Goal: Find specific page/section: Find specific page/section

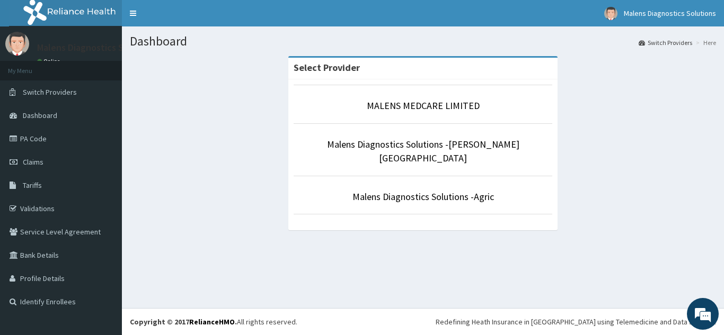
drag, startPoint x: 405, startPoint y: 114, endPoint x: 398, endPoint y: 117, distance: 6.9
click at [405, 114] on li "MALENS MEDCARE LIMITED" at bounding box center [423, 104] width 259 height 39
click at [377, 109] on link "MALENS MEDCARE LIMITED" at bounding box center [423, 106] width 113 height 12
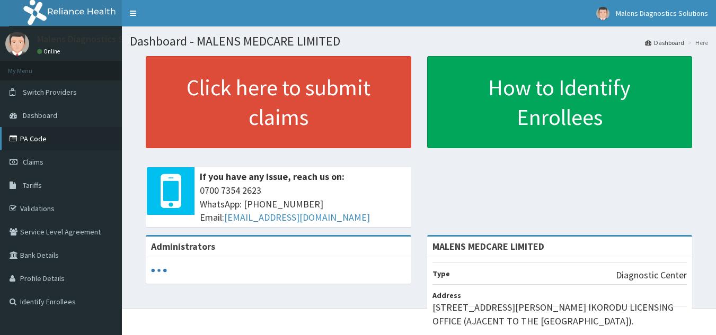
click at [38, 143] on link "PA Code" at bounding box center [61, 138] width 122 height 23
